Goal: Browse casually: Explore the website without a specific task or goal

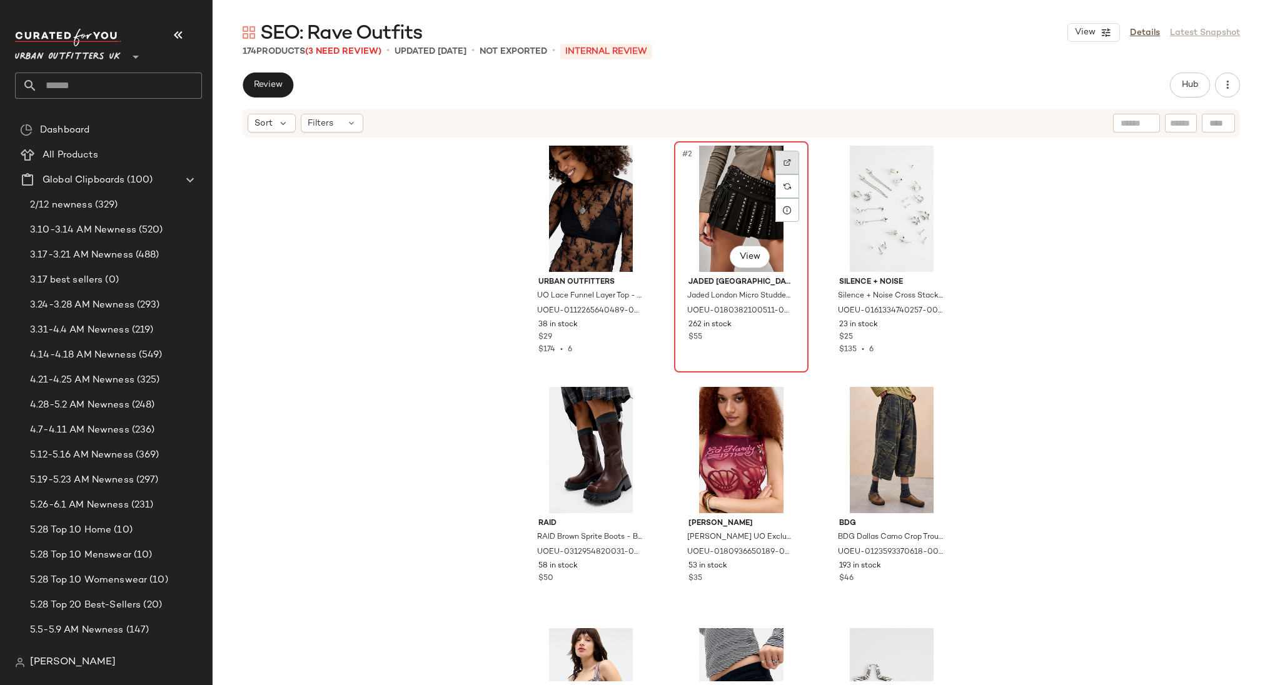
click at [787, 159] on img at bounding box center [788, 163] width 8 height 8
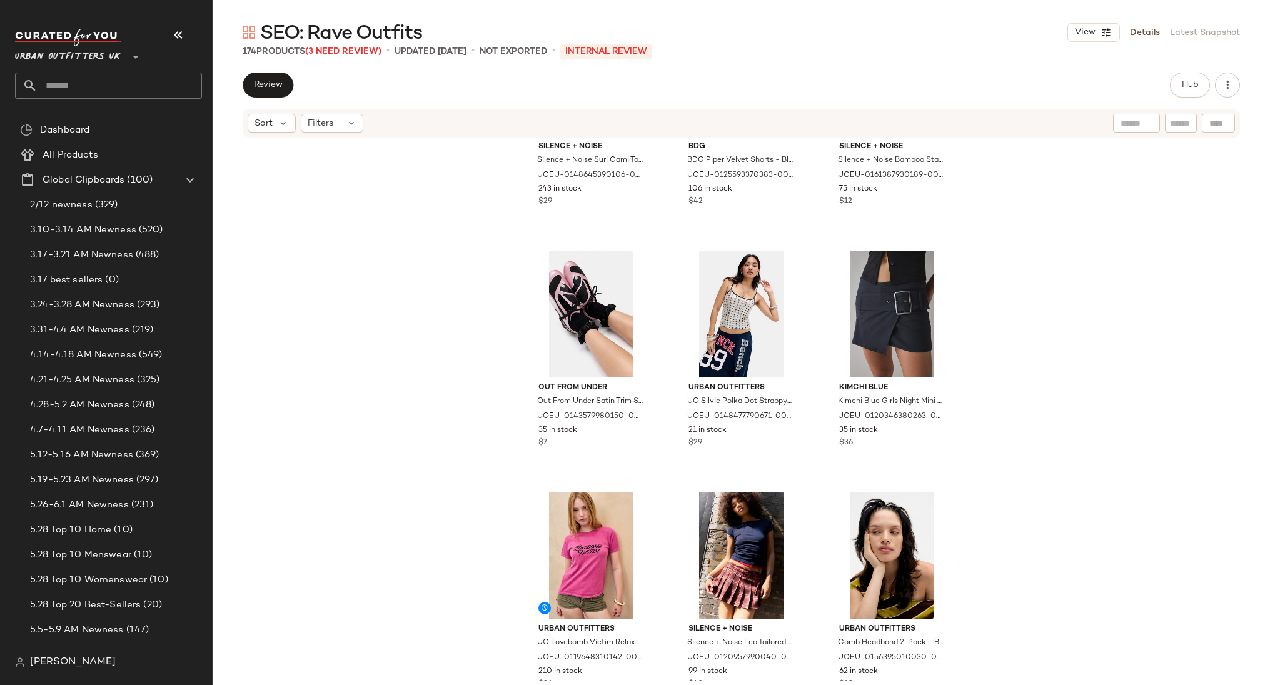
scroll to position [626, 0]
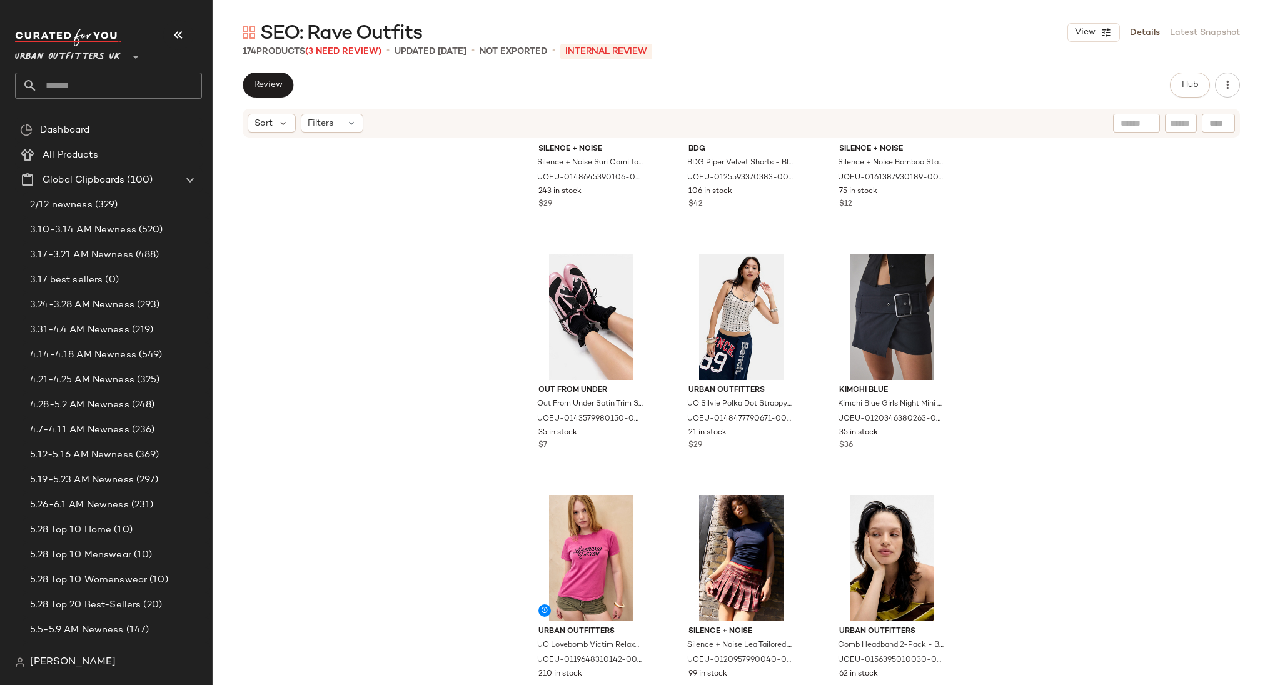
click at [104, 54] on span "Urban Outfitters UK" at bounding box center [68, 54] width 106 height 23
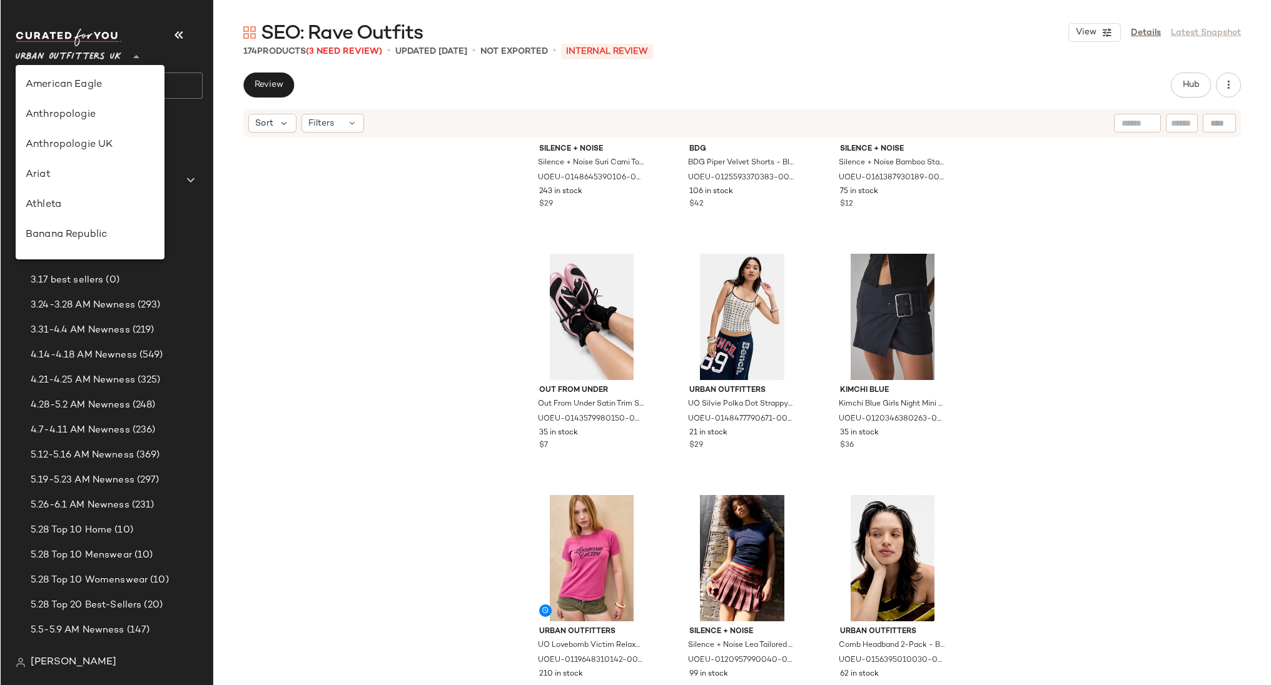
scroll to position [686, 0]
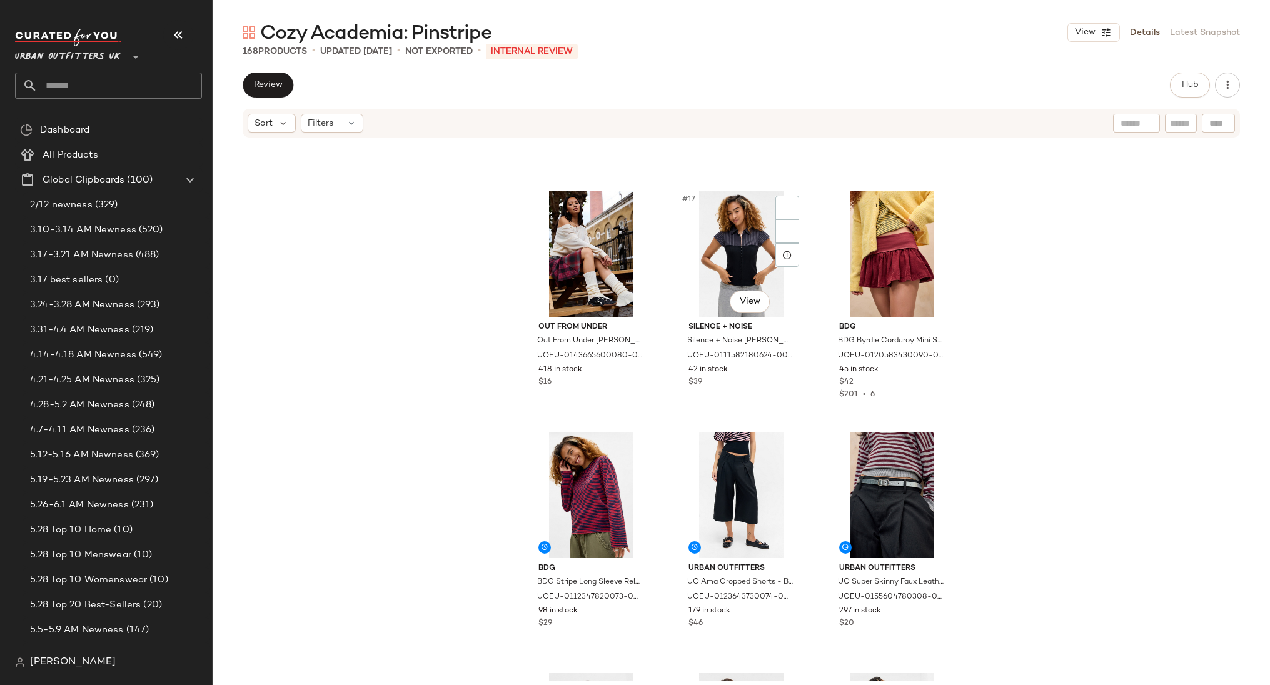
scroll to position [1123, 0]
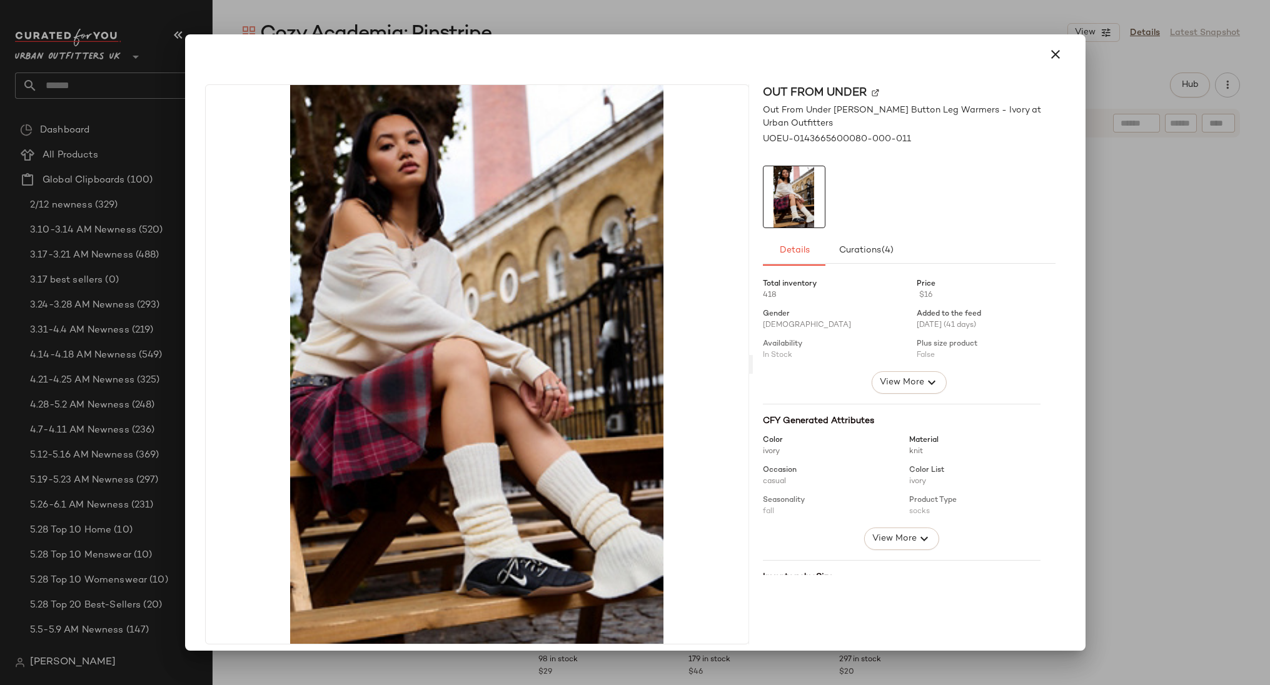
click at [739, 20] on div at bounding box center [635, 342] width 1270 height 685
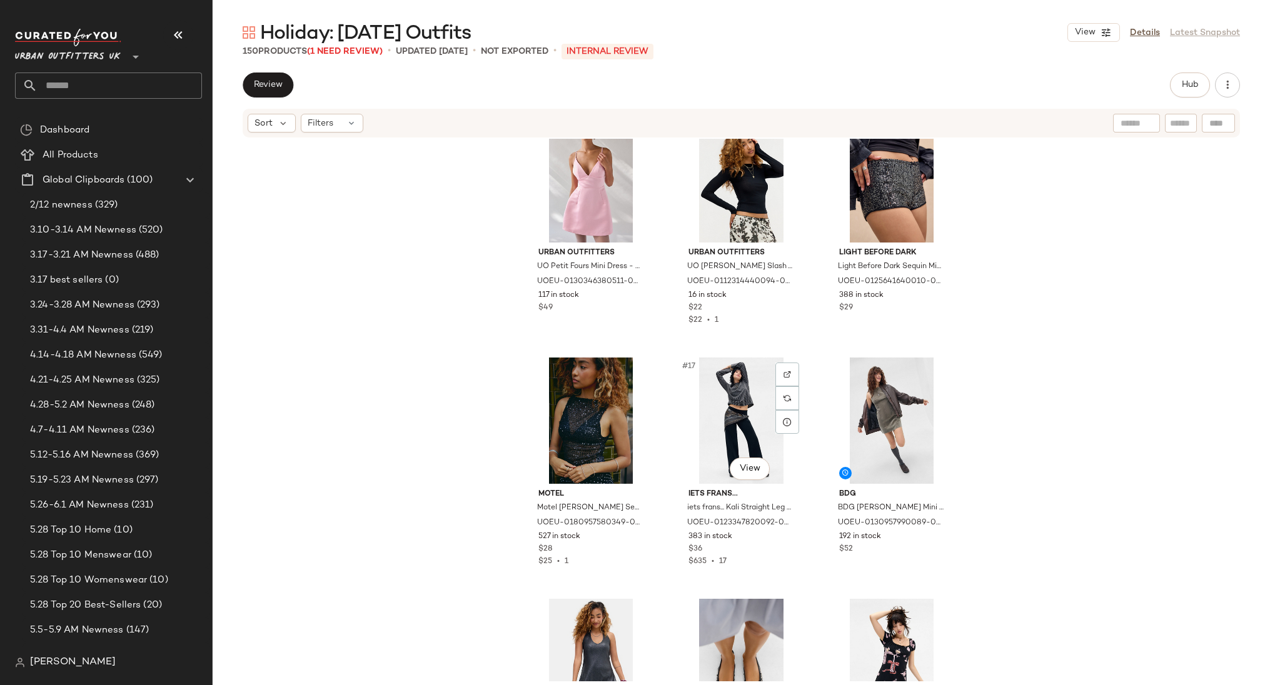
scroll to position [1009, 0]
